Goal: Complete application form: Complete application form

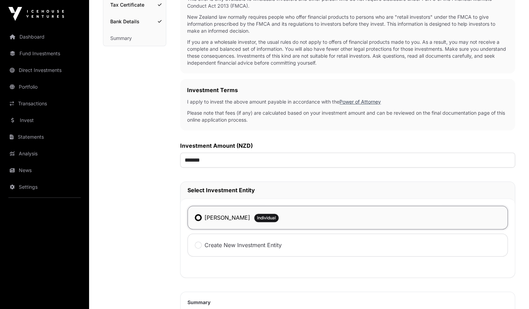
scroll to position [144, 0]
click at [189, 162] on input "*******" at bounding box center [347, 159] width 335 height 15
type input "*******"
click at [155, 203] on div "Investment Investment AML Nature & Purpose Wholesale Power of Attorney Tax Cert…" at bounding box center [134, 175] width 63 height 523
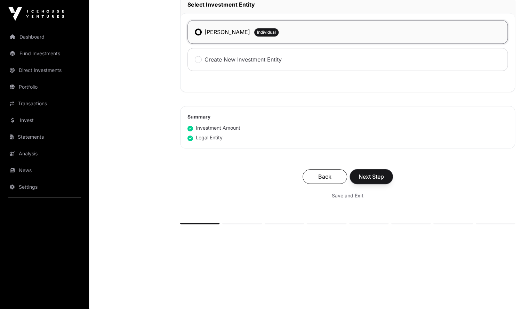
click at [377, 179] on span "Next Step" at bounding box center [371, 177] width 25 height 8
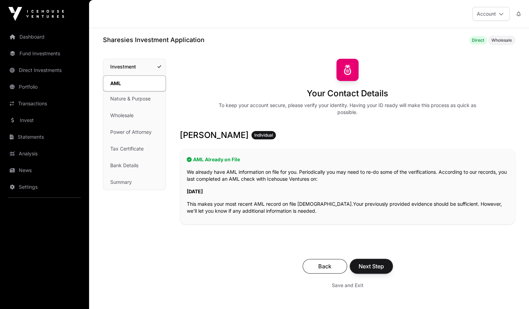
click at [385, 268] on button "Next Step" at bounding box center [371, 266] width 43 height 15
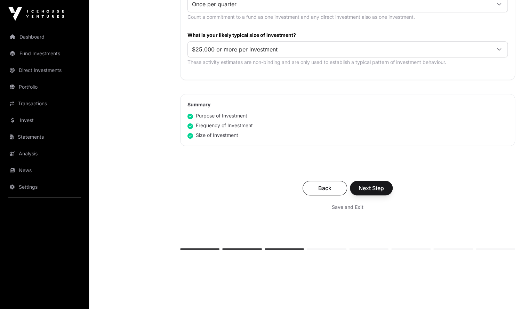
scroll to position [404, 0]
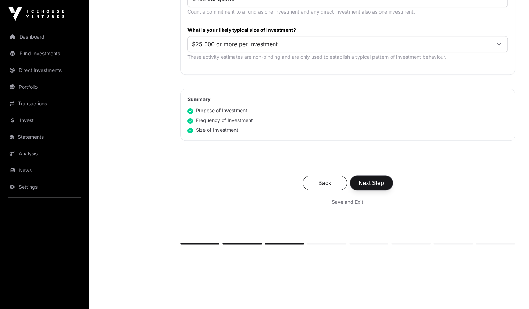
click at [376, 179] on span "Next Step" at bounding box center [371, 183] width 25 height 8
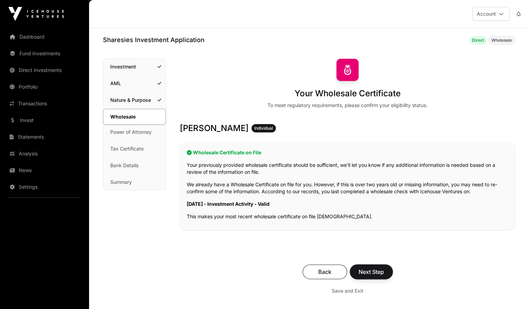
click at [375, 273] on span "Next Step" at bounding box center [371, 272] width 25 height 8
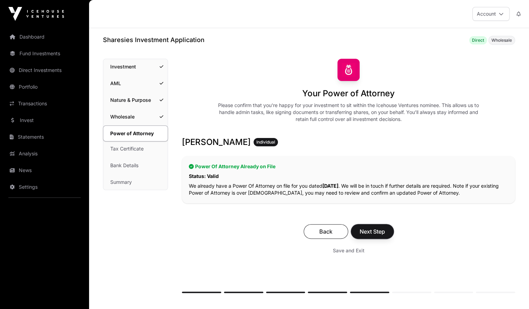
click at [379, 234] on span "Next Step" at bounding box center [372, 232] width 25 height 8
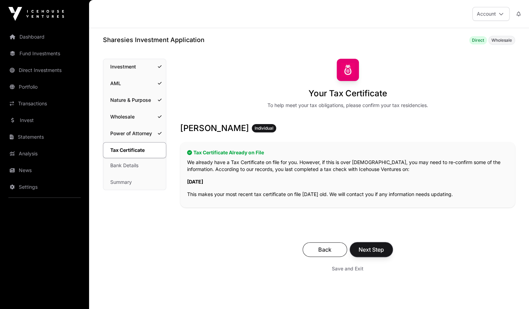
click at [373, 248] on span "Next Step" at bounding box center [371, 250] width 25 height 8
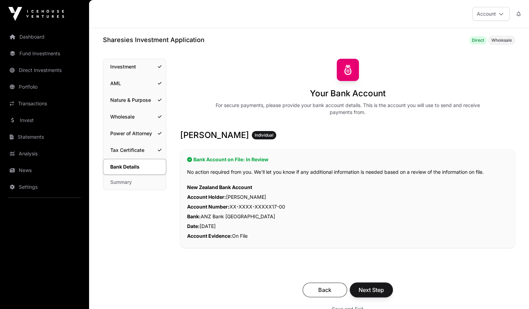
click at [373, 289] on span "Next Step" at bounding box center [371, 290] width 25 height 8
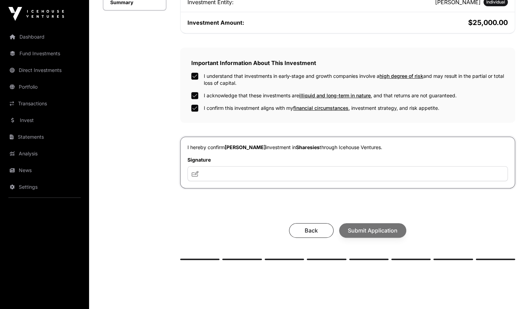
scroll to position [182, 0]
click at [283, 168] on input "text" at bounding box center [348, 173] width 321 height 15
type input "*********"
click at [356, 224] on button "Submit Application" at bounding box center [372, 230] width 67 height 15
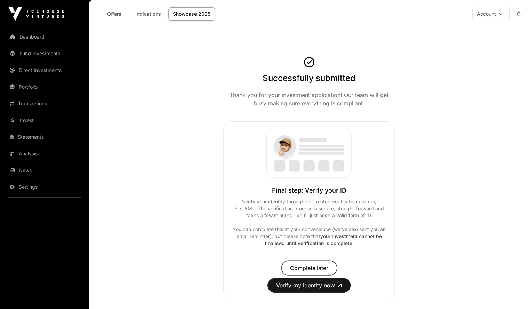
click at [290, 269] on span "Complete later" at bounding box center [309, 268] width 38 height 8
